Goal: Information Seeking & Learning: Learn about a topic

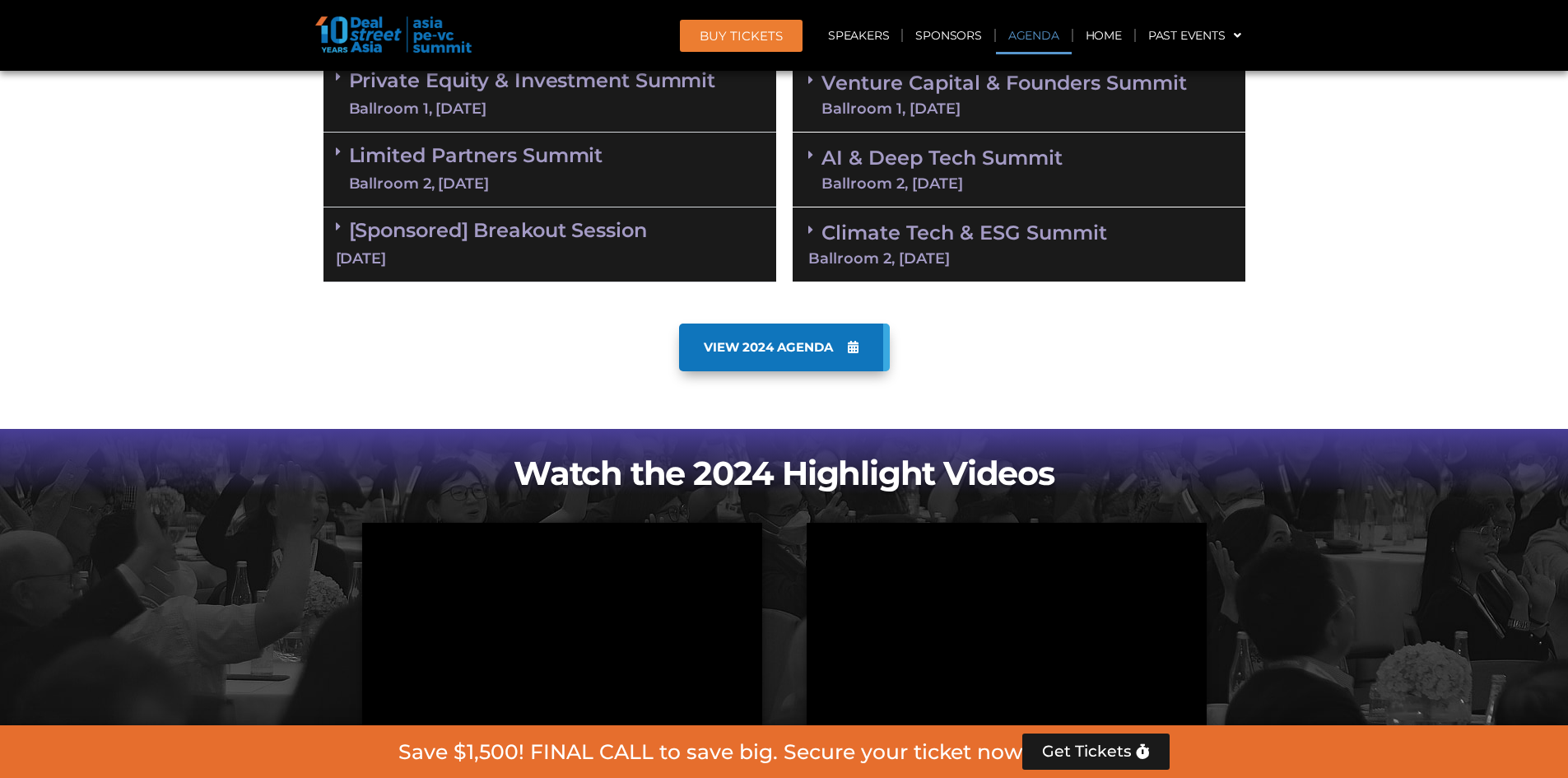
scroll to position [741, 0]
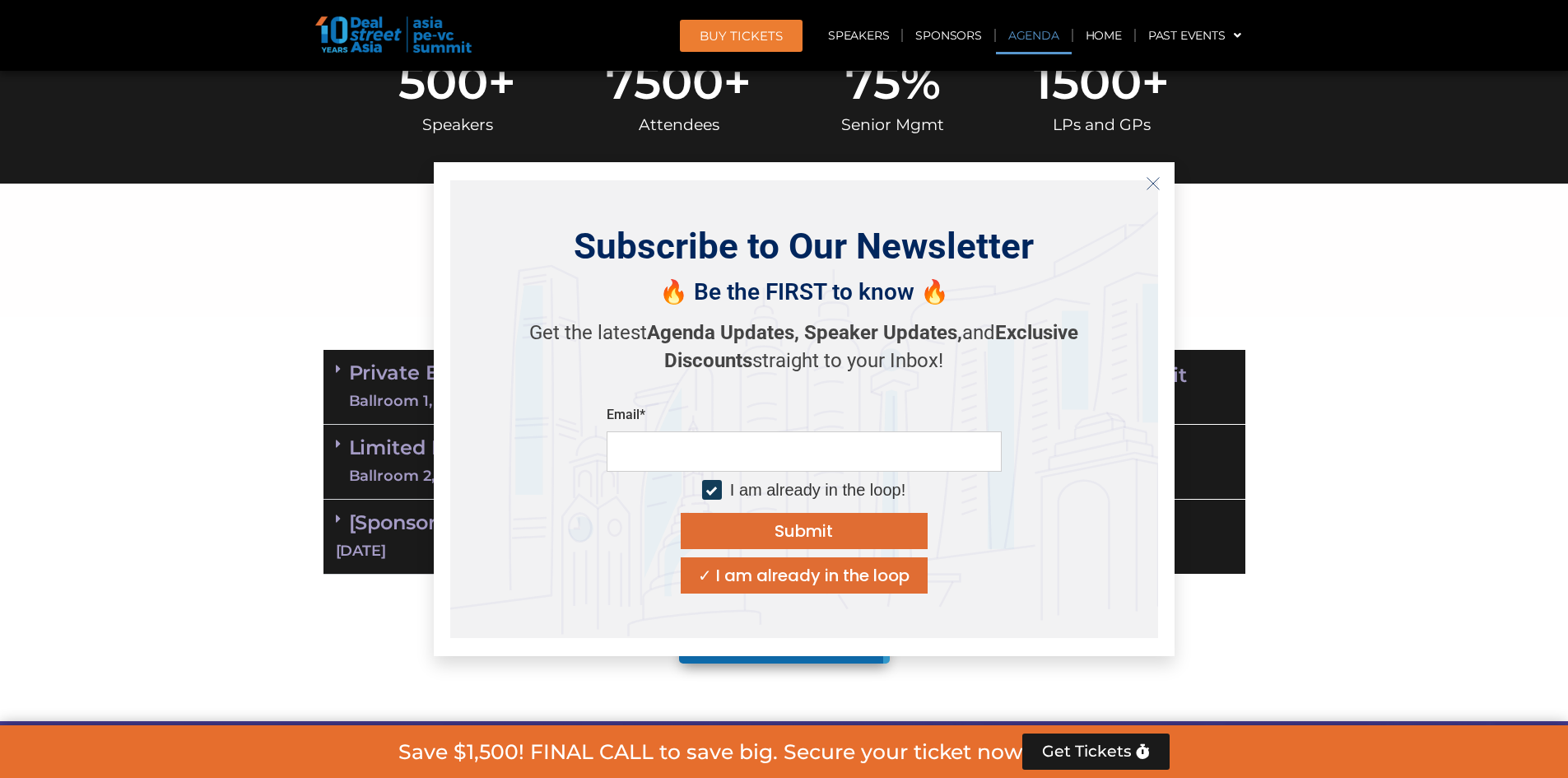
click at [1152, 178] on icon "Close" at bounding box center [1154, 184] width 15 height 15
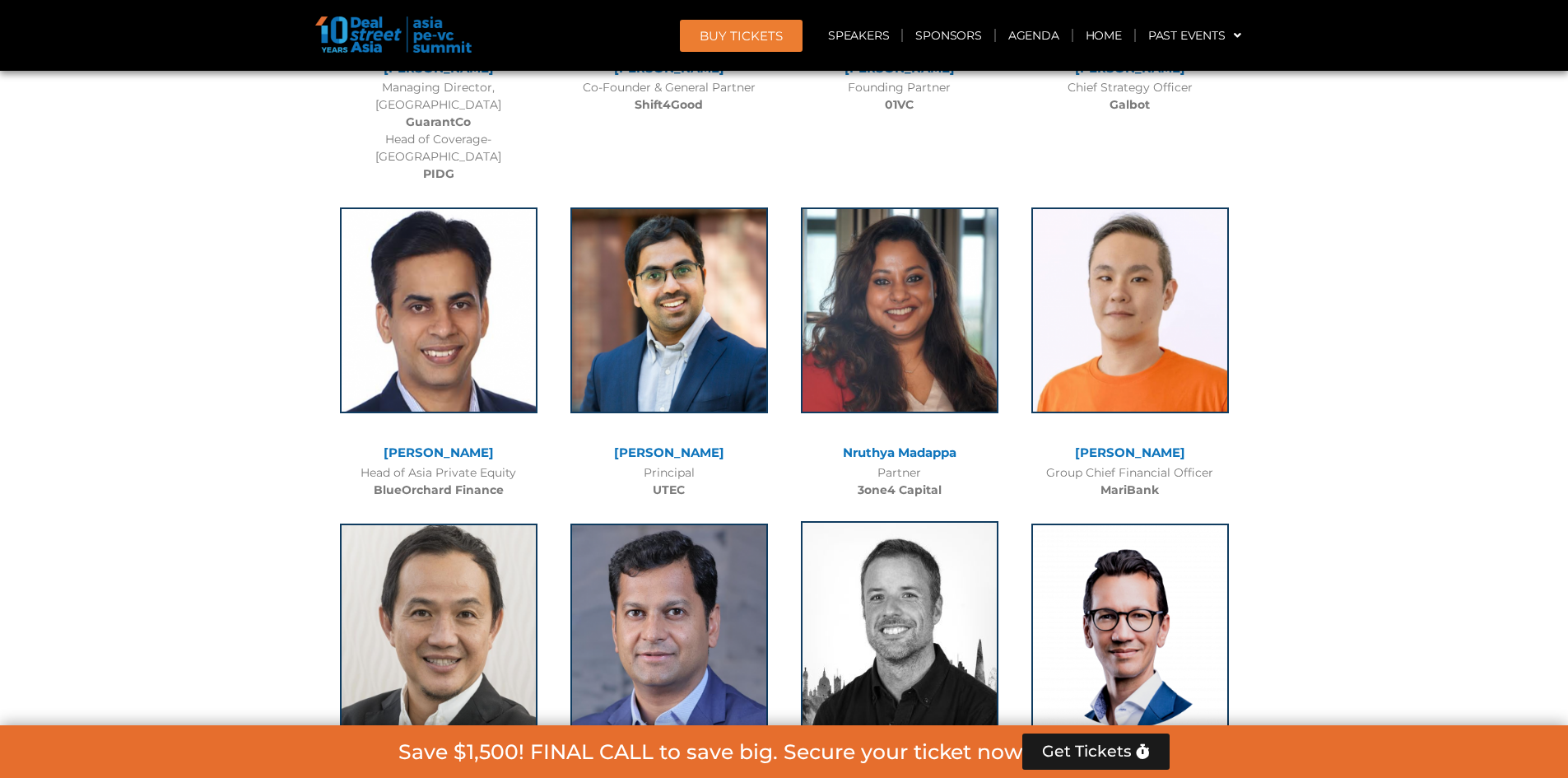
scroll to position [9874, 0]
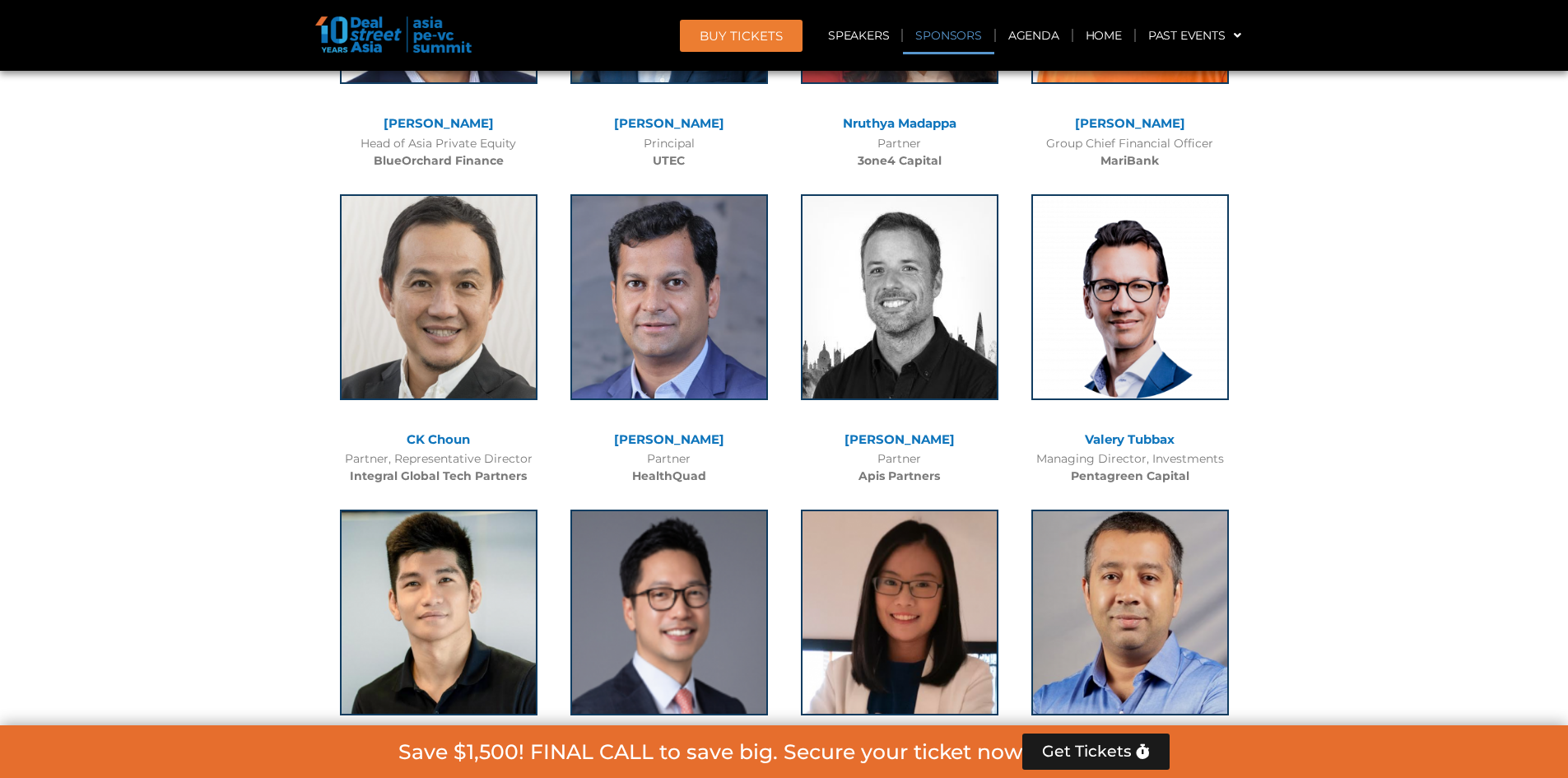
click at [934, 36] on link "Sponsors" at bounding box center [947, 35] width 90 height 38
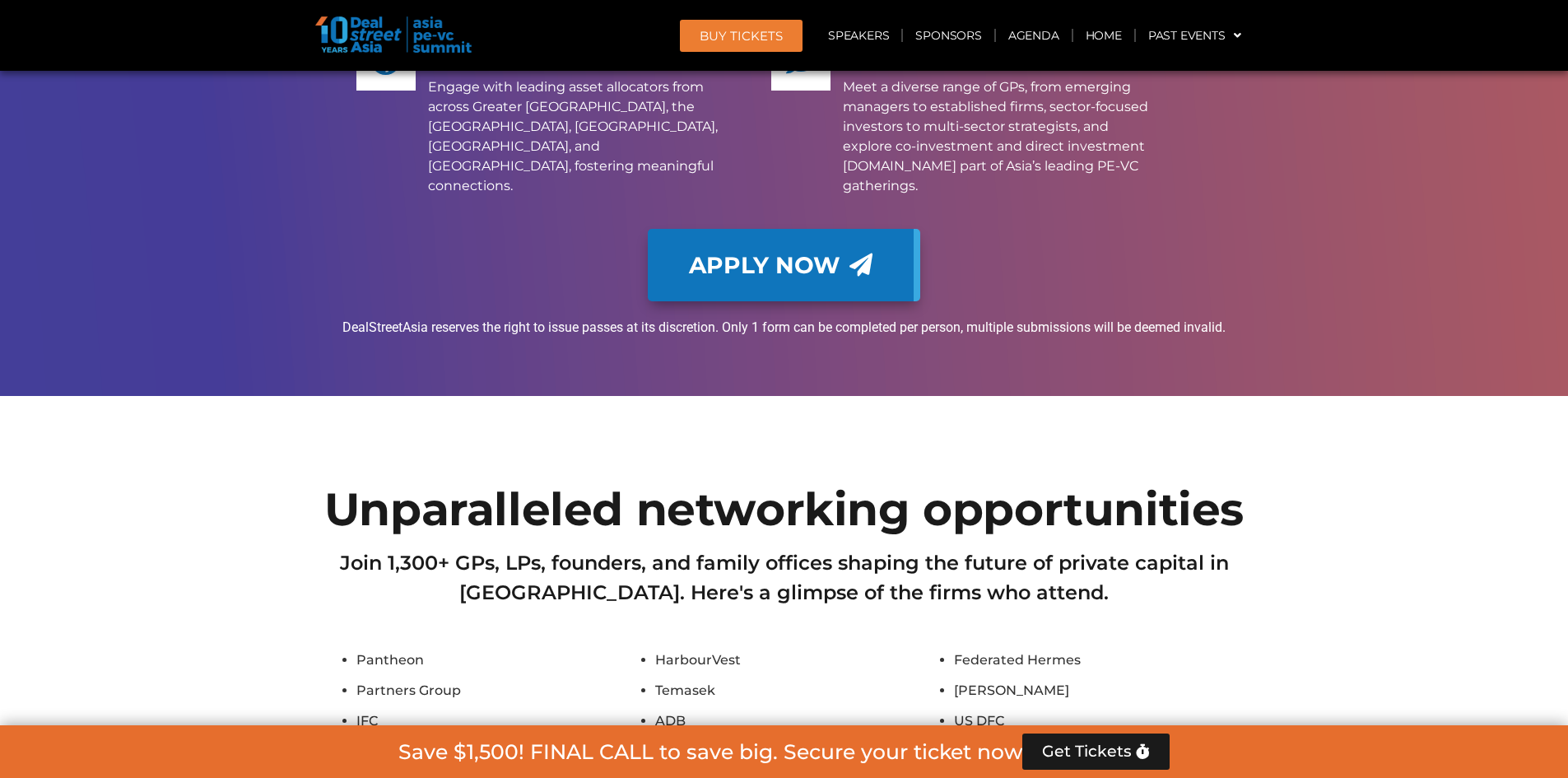
scroll to position [13071, 0]
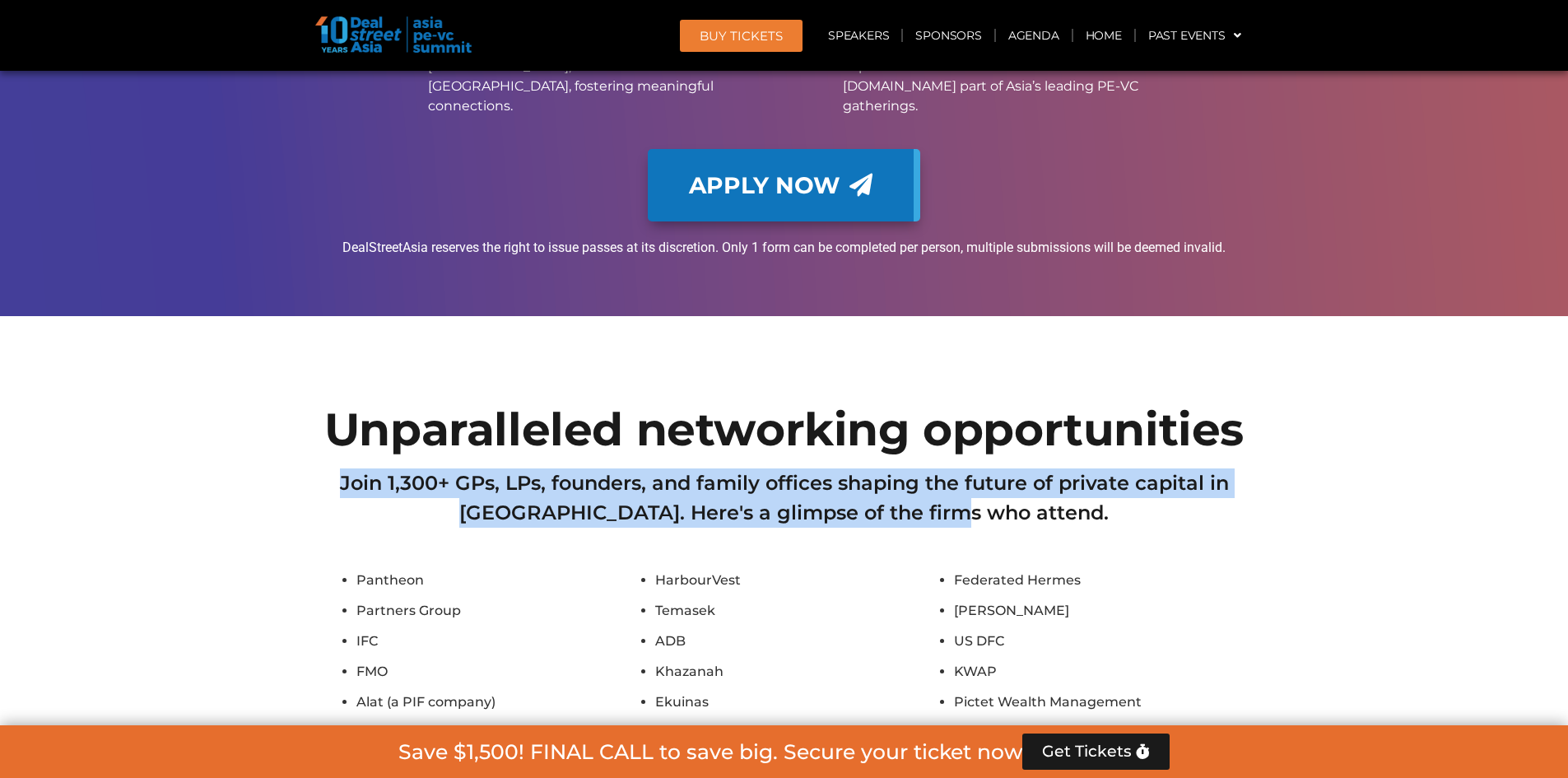
drag, startPoint x: 344, startPoint y: 266, endPoint x: 1069, endPoint y: 329, distance: 727.7
click at [1069, 468] on div "Join 1,300+ GPs, LPs, founders, and family offices shaping the future of privat…" at bounding box center [784, 510] width 922 height 84
click at [369, 44] on img at bounding box center [393, 34] width 156 height 36
click at [417, 43] on img at bounding box center [393, 34] width 156 height 36
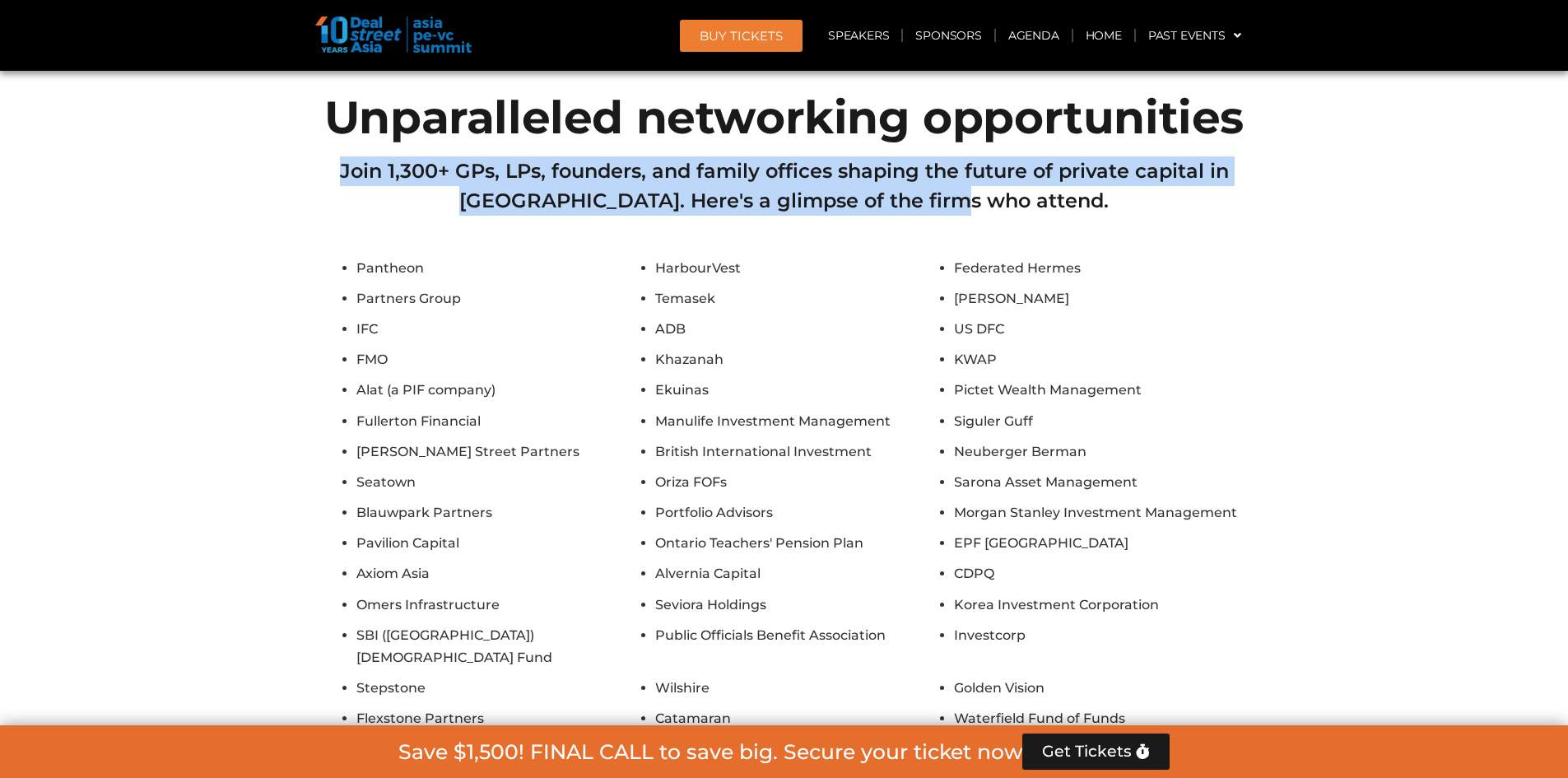
scroll to position [13564, 0]
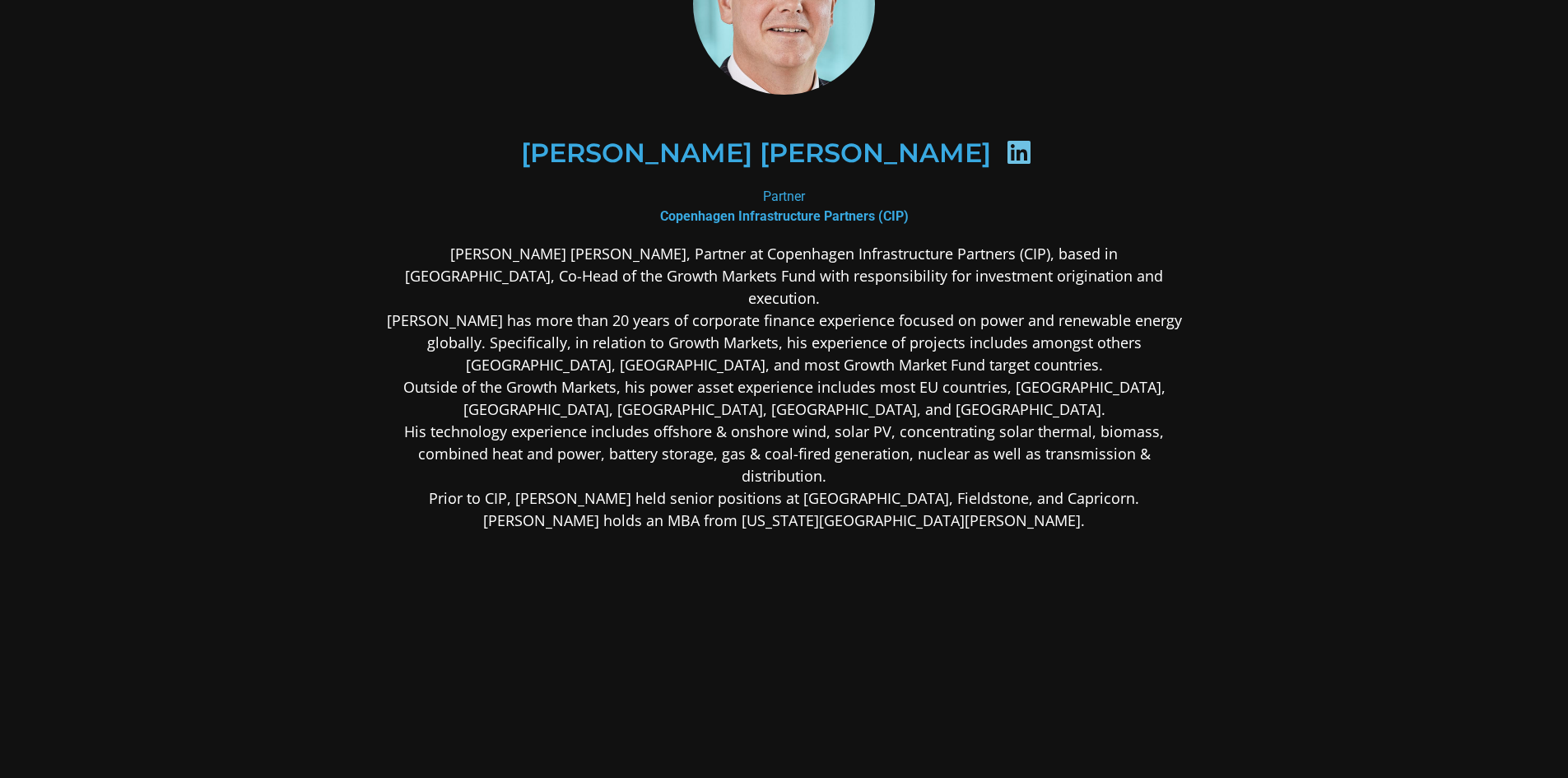
scroll to position [164, 0]
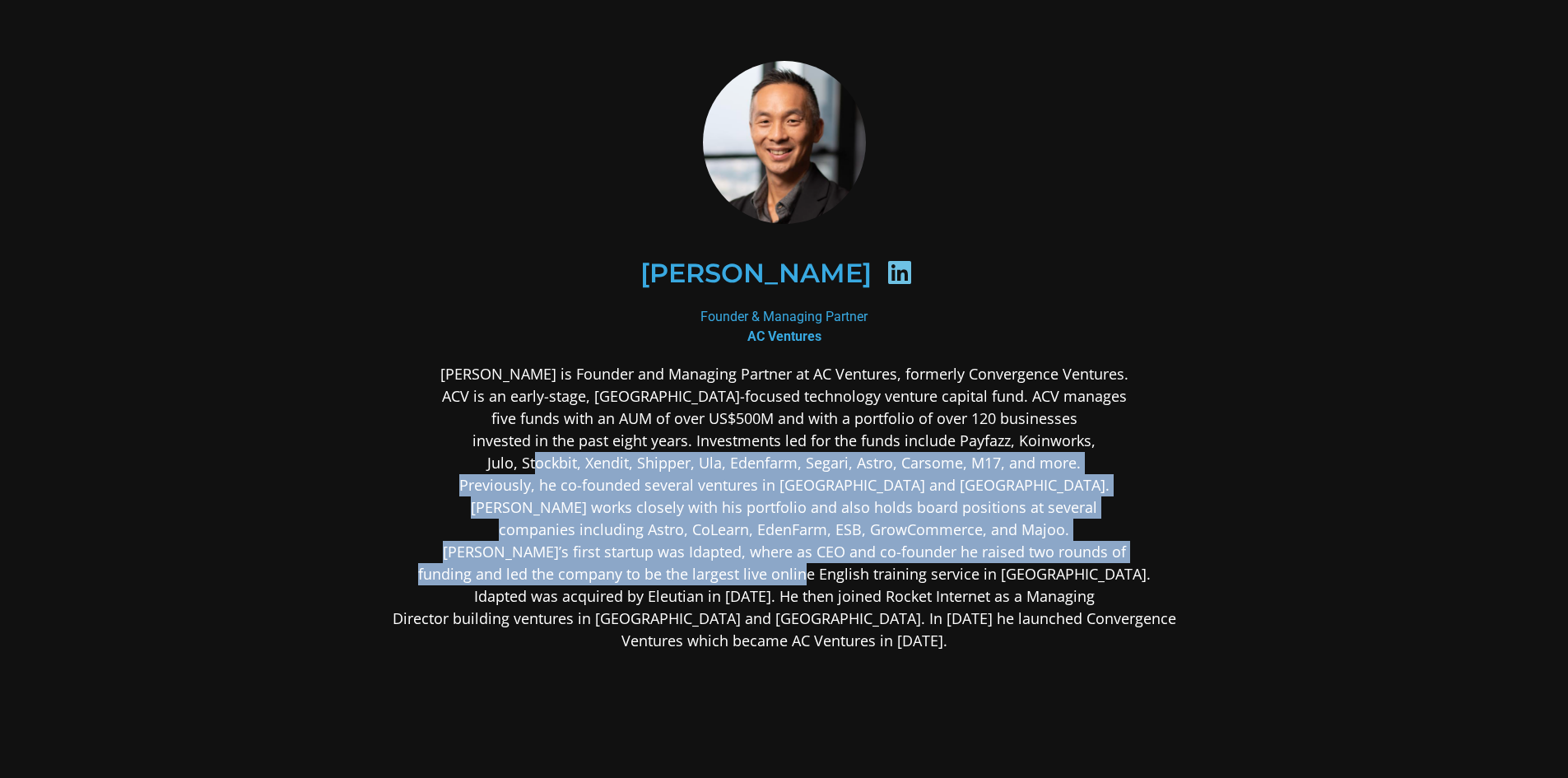
drag, startPoint x: 537, startPoint y: 457, endPoint x: 861, endPoint y: 571, distance: 343.5
click at [861, 571] on p "[PERSON_NAME] is Founder and Managing Partner at AC Ventures, formerly Converge…" at bounding box center [785, 507] width 801 height 289
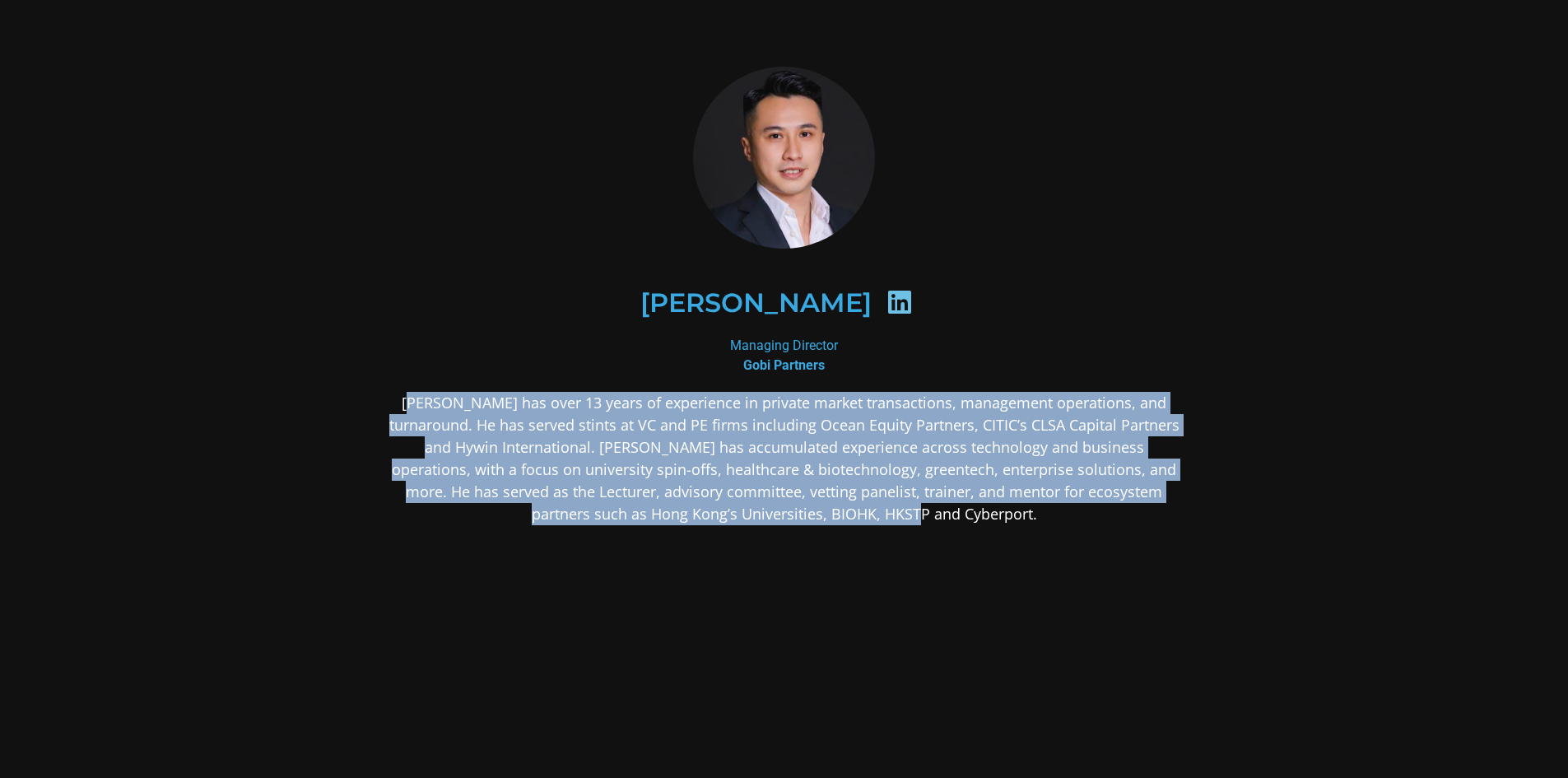
drag, startPoint x: 404, startPoint y: 405, endPoint x: 929, endPoint y: 517, distance: 536.8
click at [929, 517] on p "Fred Li has over 13 years of experience in private market transactions, managem…" at bounding box center [785, 459] width 801 height 134
drag, startPoint x: 936, startPoint y: 513, endPoint x: 396, endPoint y: 402, distance: 551.3
click at [396, 402] on p "Fred Li has over 13 years of experience in private market transactions, managem…" at bounding box center [785, 459] width 801 height 134
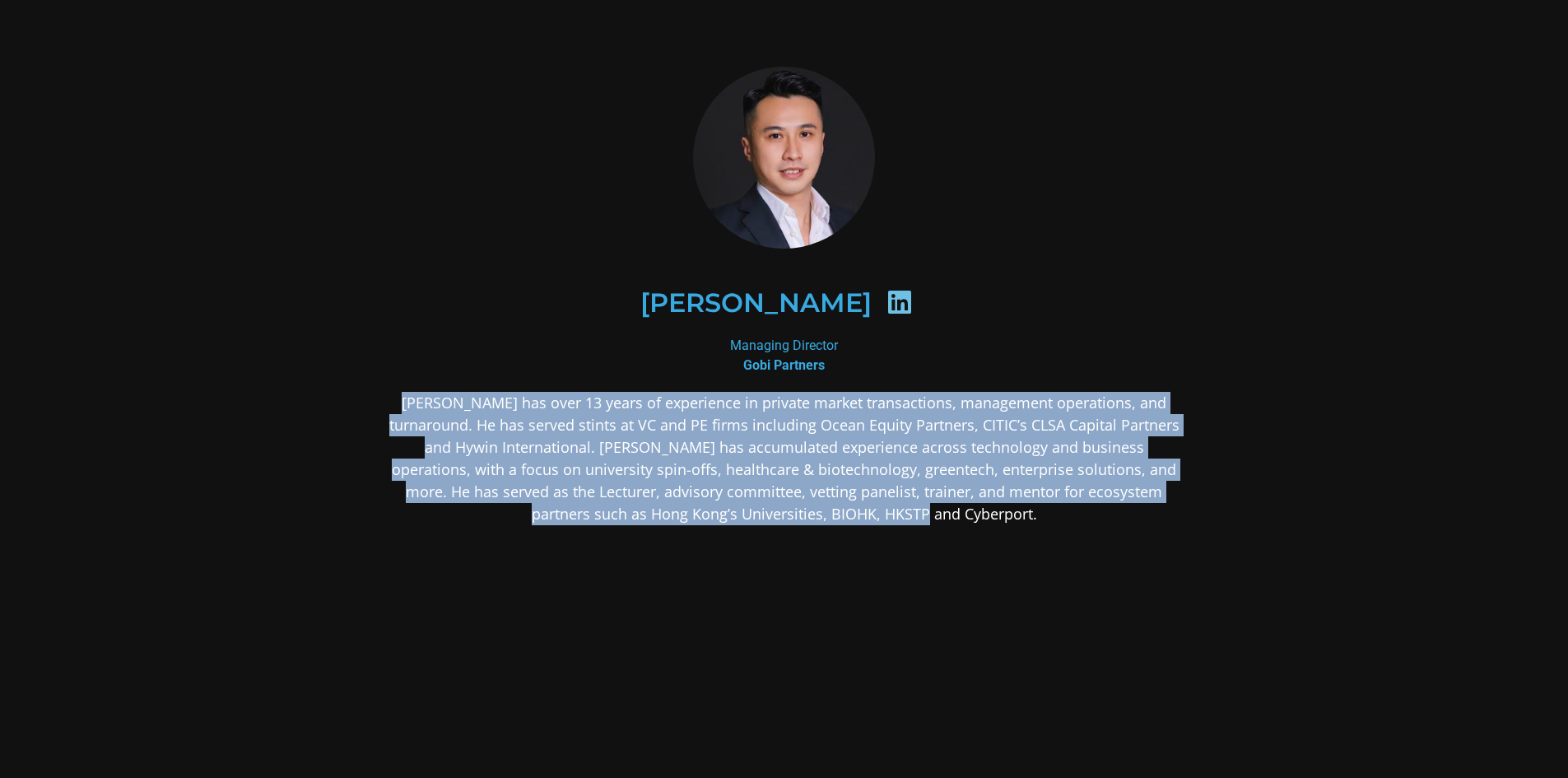
click at [396, 404] on p "Fred Li has over 13 years of experience in private market transactions, managem…" at bounding box center [785, 459] width 801 height 134
drag, startPoint x: 392, startPoint y: 402, endPoint x: 934, endPoint y: 518, distance: 554.3
click at [934, 518] on p "Fred Li has over 13 years of experience in private market transactions, managem…" at bounding box center [785, 459] width 801 height 134
click at [937, 516] on p "Fred Li has over 13 years of experience in private market transactions, managem…" at bounding box center [785, 459] width 801 height 134
drag, startPoint x: 949, startPoint y: 520, endPoint x: 391, endPoint y: 399, distance: 571.0
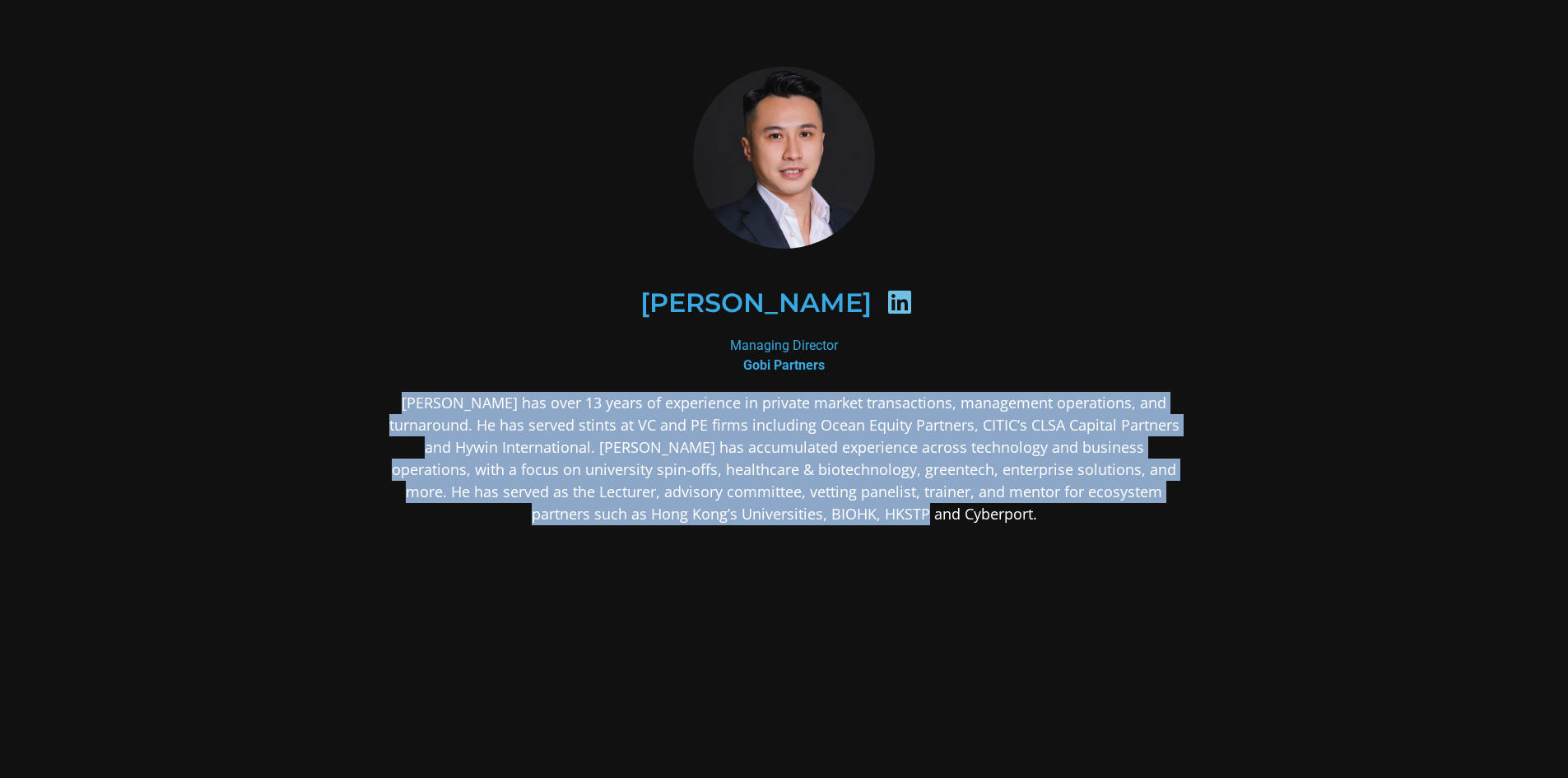
click at [391, 399] on p "Fred Li has over 13 years of experience in private market transactions, managem…" at bounding box center [785, 459] width 801 height 134
drag, startPoint x: 389, startPoint y: 402, endPoint x: 969, endPoint y: 513, distance: 590.5
click at [969, 513] on p "Fred Li has over 13 years of experience in private market transactions, managem…" at bounding box center [785, 459] width 801 height 134
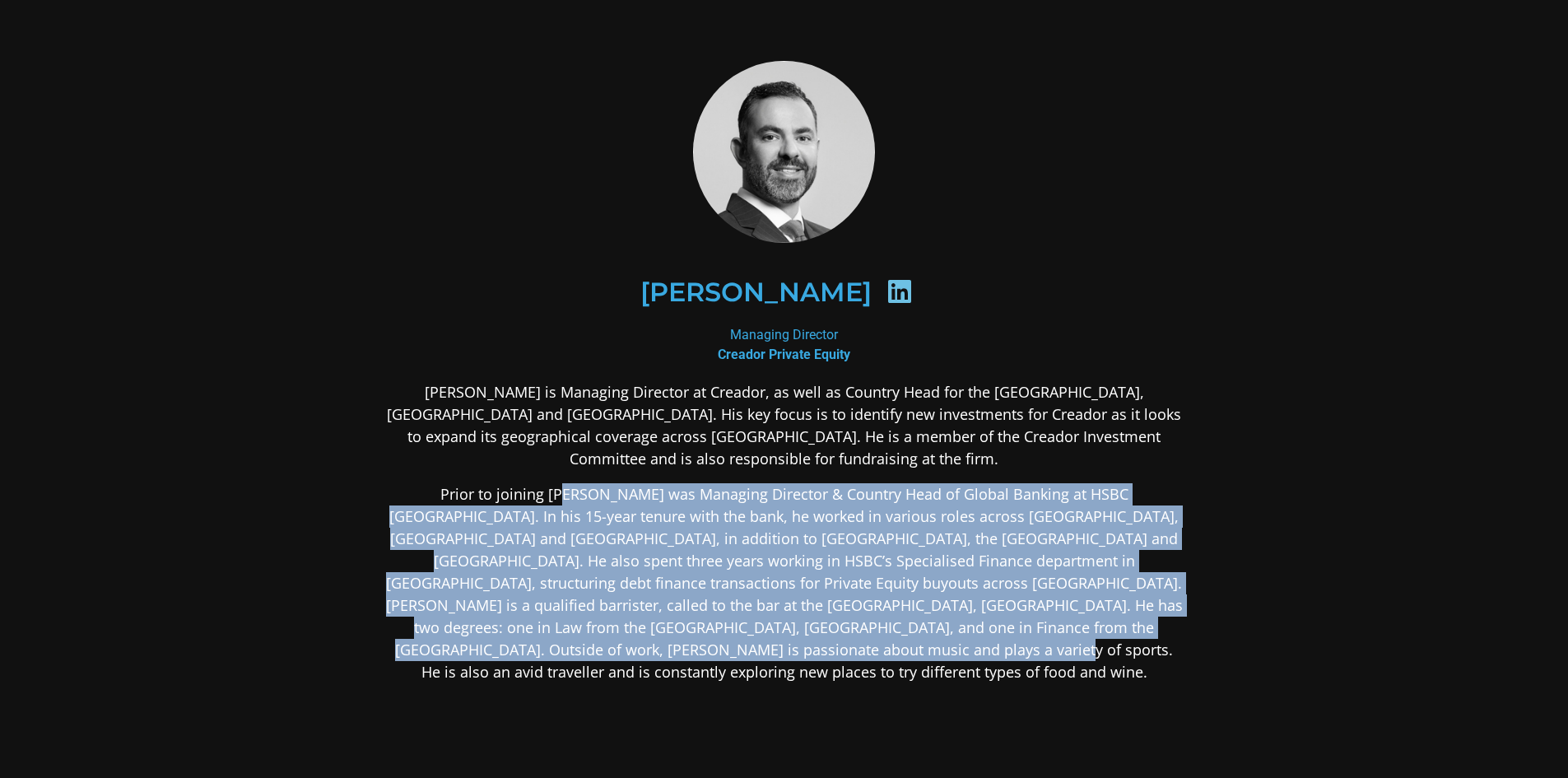
drag, startPoint x: 515, startPoint y: 477, endPoint x: 973, endPoint y: 623, distance: 480.7
click at [973, 623] on p "Prior to joining Creador, Omar was Managing Director & Country Head of Global B…" at bounding box center [785, 582] width 801 height 200
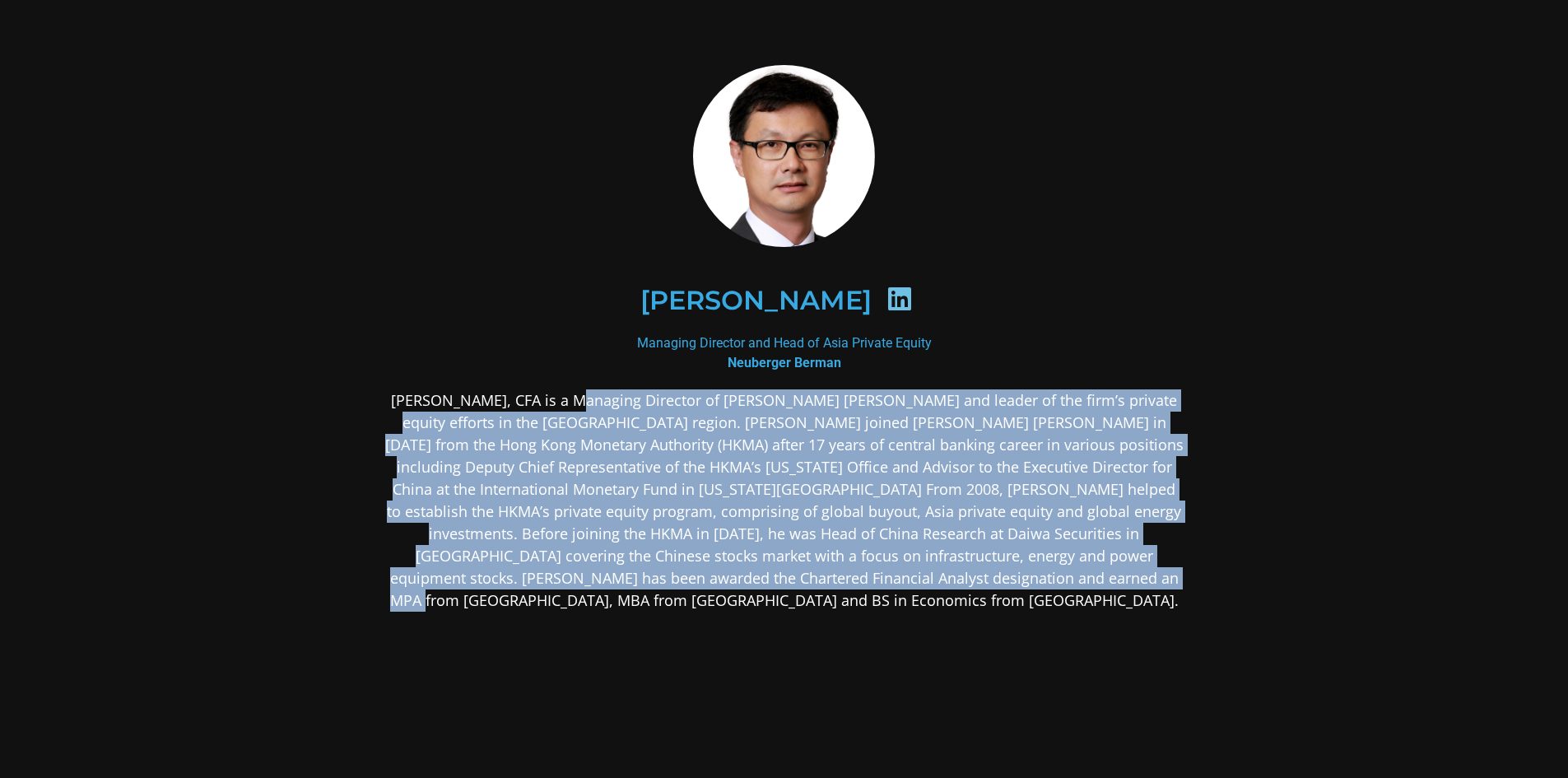
drag, startPoint x: 579, startPoint y: 408, endPoint x: 981, endPoint y: 576, distance: 435.7
click at [981, 576] on p "[PERSON_NAME], CFA is a Managing Director of [PERSON_NAME] [PERSON_NAME] and le…" at bounding box center [785, 499] width 801 height 222
